Goal: Task Accomplishment & Management: Use online tool/utility

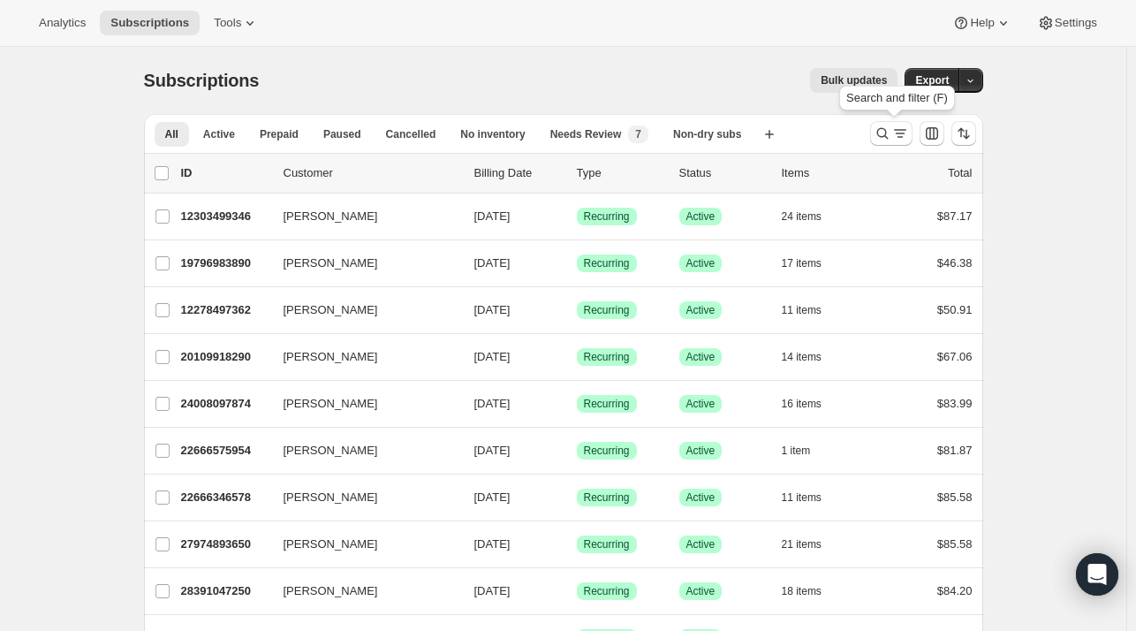
drag, startPoint x: 890, startPoint y: 136, endPoint x: 435, endPoint y: 111, distance: 456.4
click at [890, 135] on icon "Search and filter results" at bounding box center [882, 134] width 18 height 18
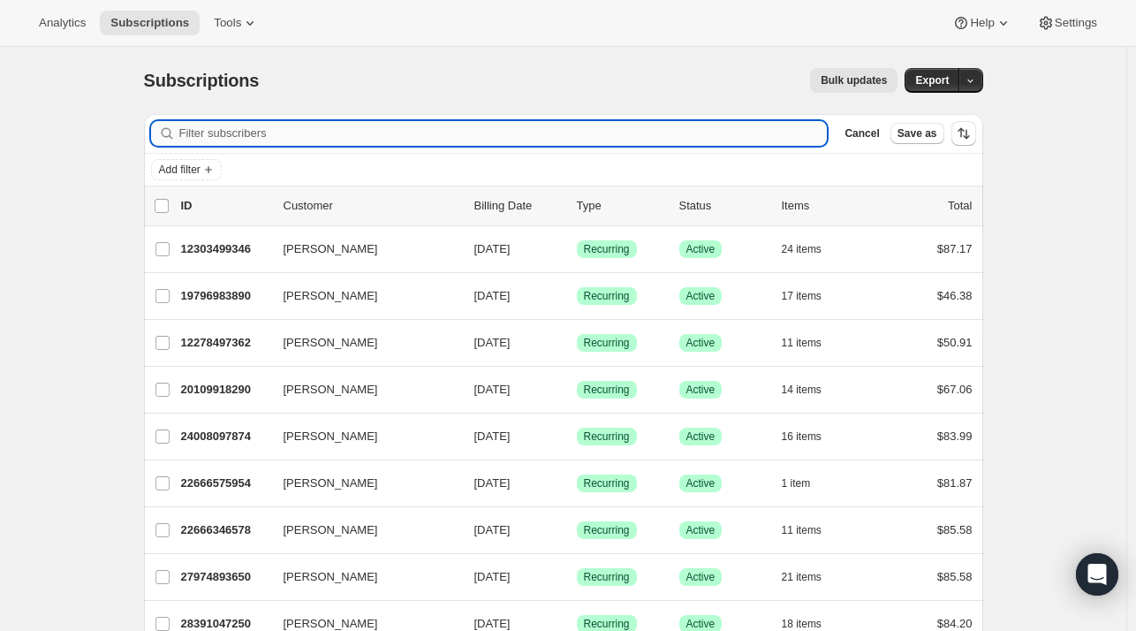
paste input "[EMAIL_ADDRESS][DOMAIN_NAME]"
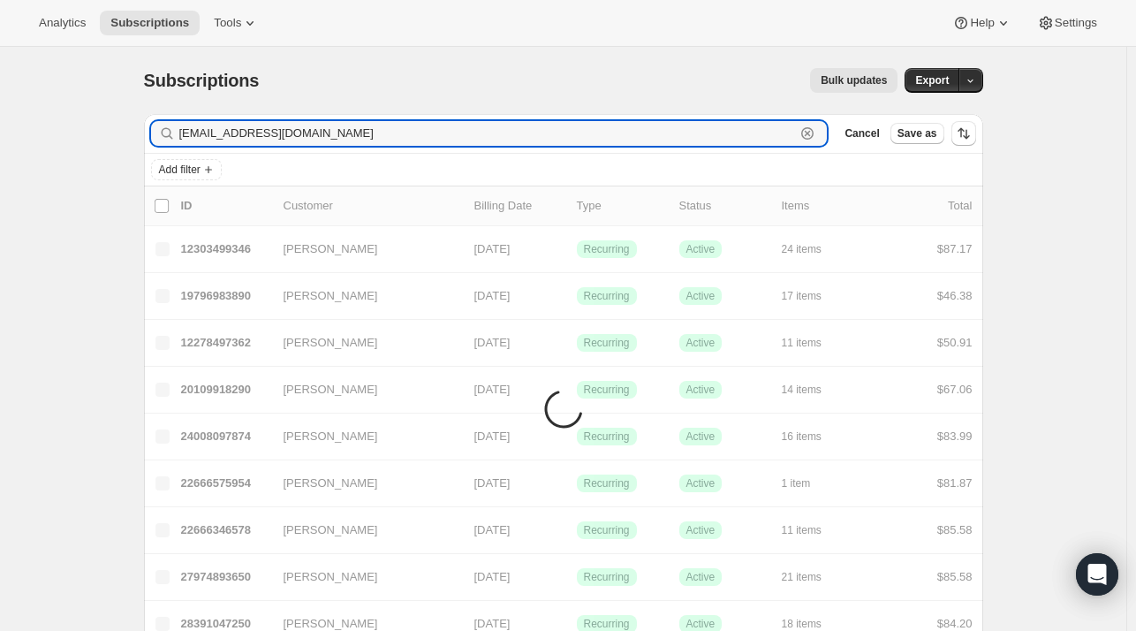
type input "[EMAIL_ADDRESS][DOMAIN_NAME]"
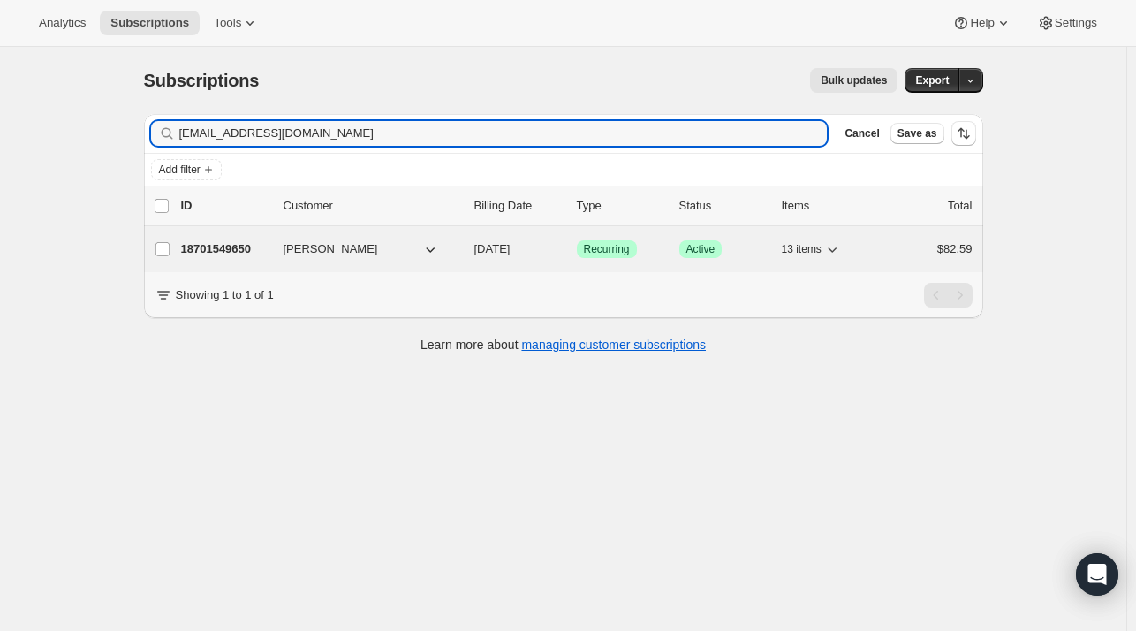
click at [213, 248] on p "18701549650" at bounding box center [225, 249] width 88 height 18
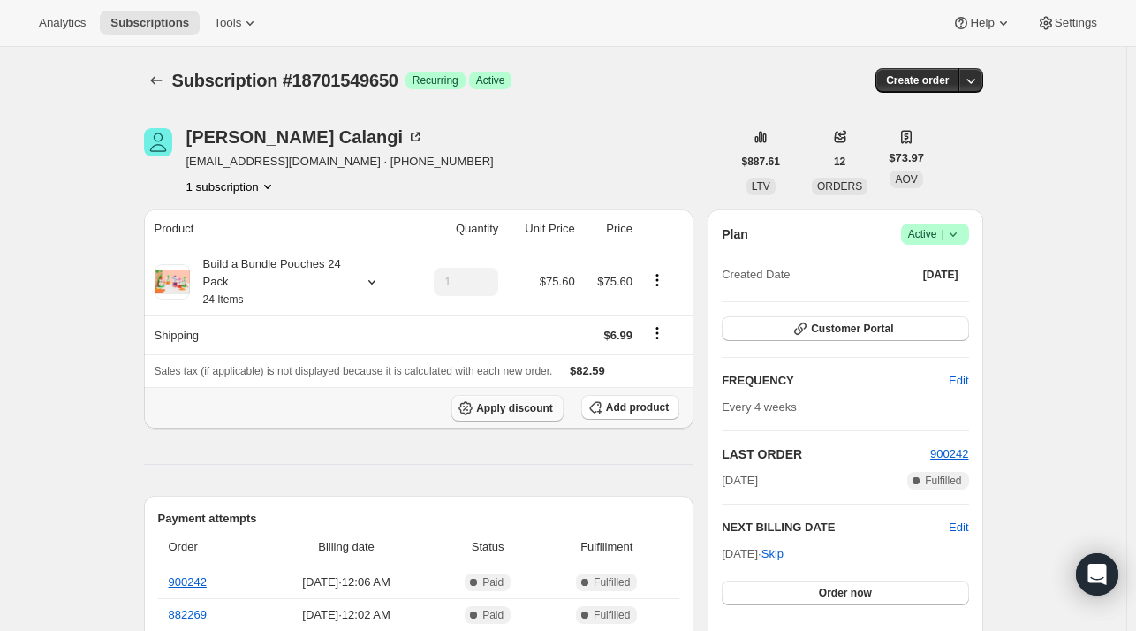
click at [504, 404] on span "Apply discount" at bounding box center [514, 408] width 77 height 14
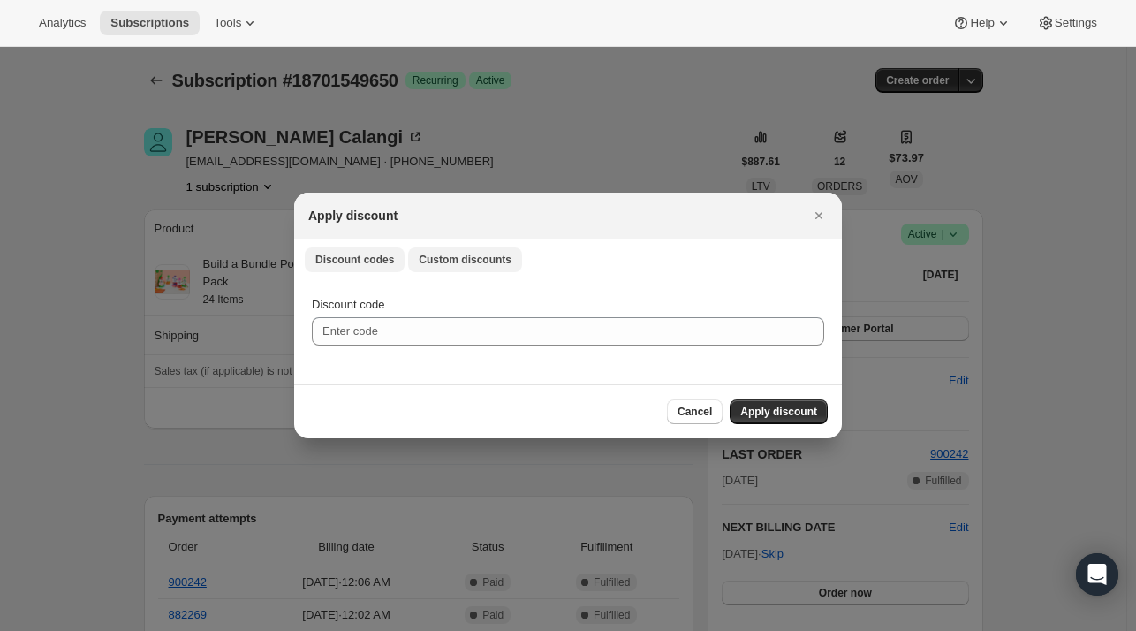
click at [461, 271] on button "Custom discounts" at bounding box center [465, 259] width 114 height 25
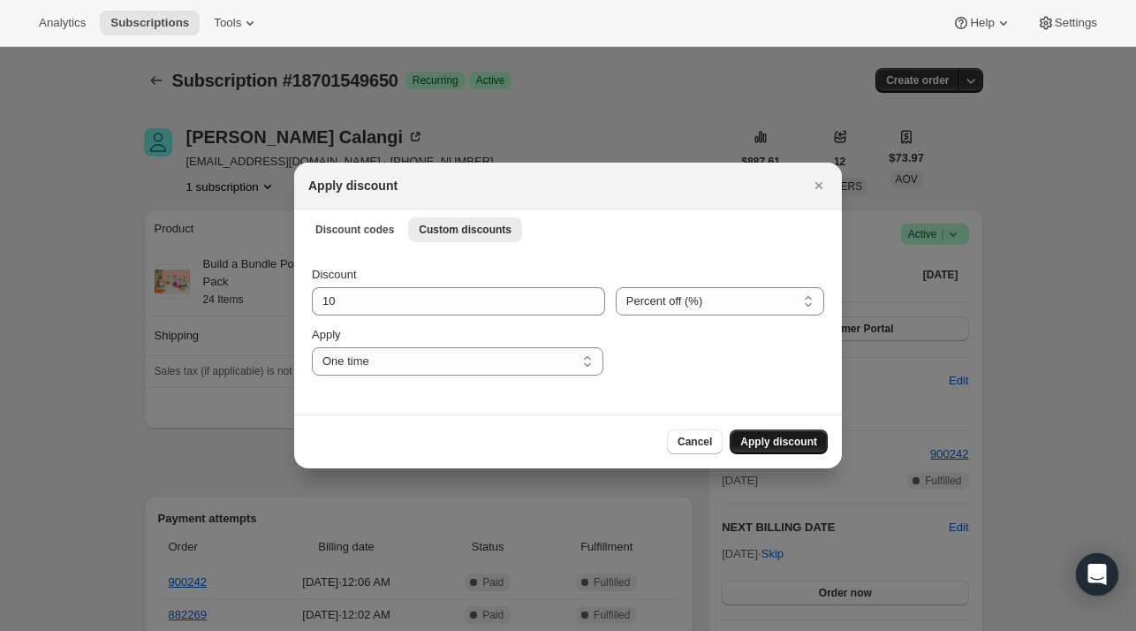
click at [805, 446] on span "Apply discount" at bounding box center [778, 442] width 77 height 14
